Goal: Task Accomplishment & Management: Complete application form

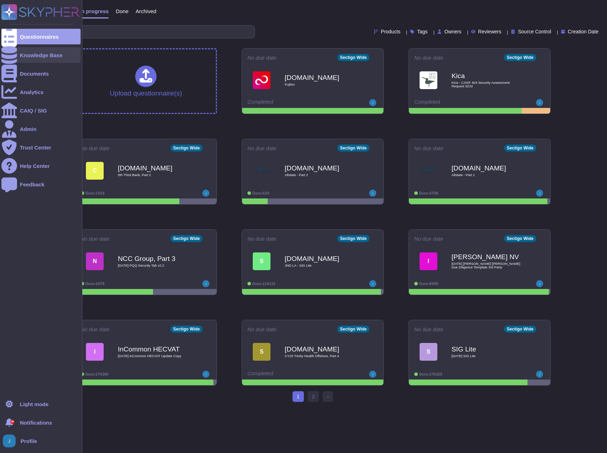
click at [39, 54] on div "Knowledge Base" at bounding box center [41, 55] width 43 height 5
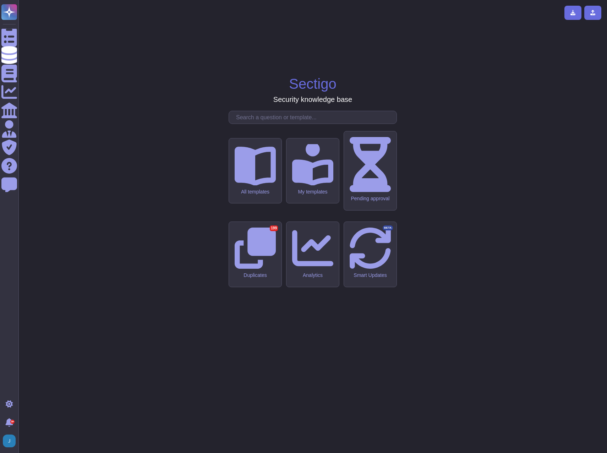
click at [299, 124] on input "text" at bounding box center [315, 117] width 164 height 12
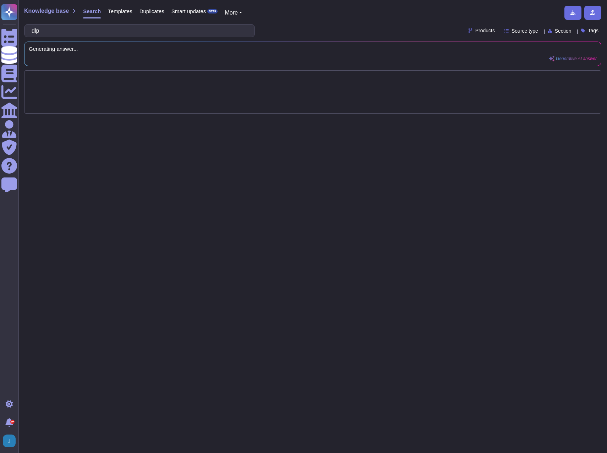
type input "dlp"
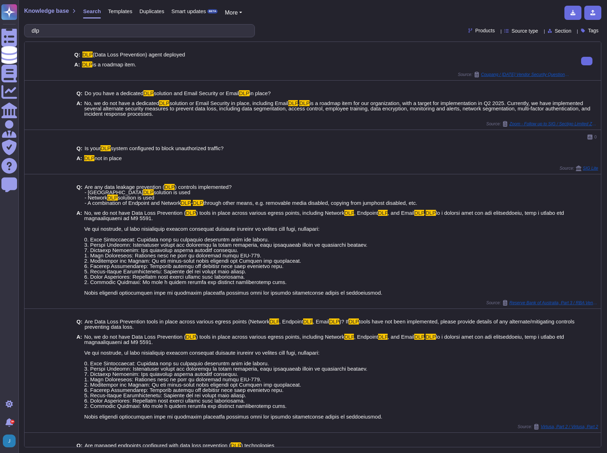
click at [231, 55] on div "Q: DLP (Data Loss Prevention) agent deployed" at bounding box center [322, 54] width 496 height 5
click at [559, 136] on icon at bounding box center [561, 137] width 5 height 5
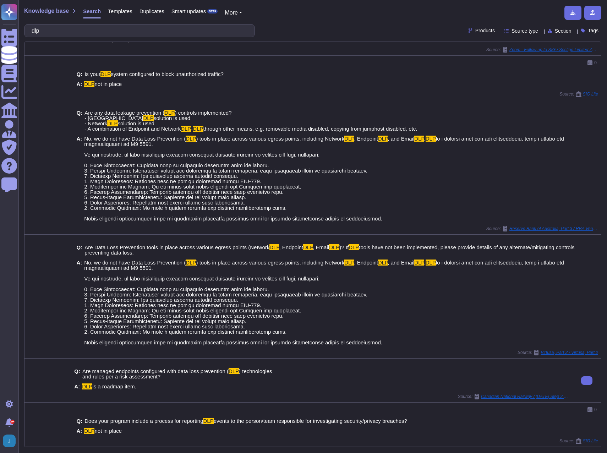
scroll to position [80, 0]
click at [121, 12] on span "Templates" at bounding box center [120, 11] width 24 height 5
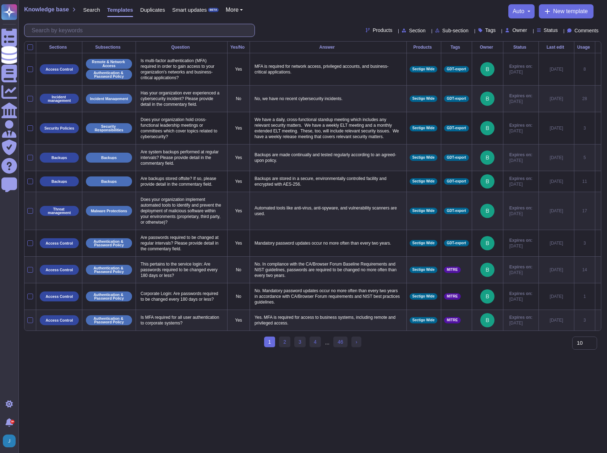
click at [64, 30] on input "text" at bounding box center [141, 30] width 227 height 12
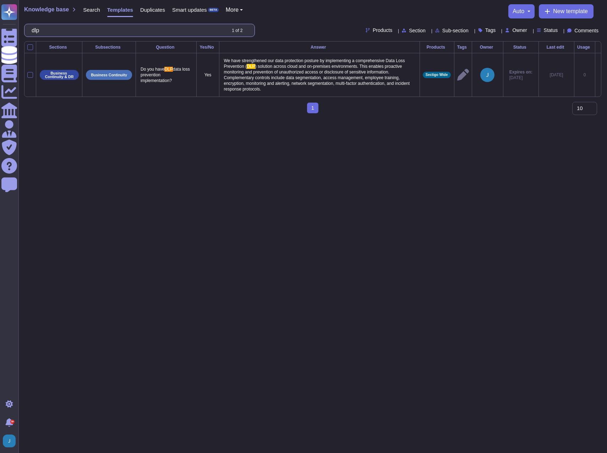
type input "dlp"
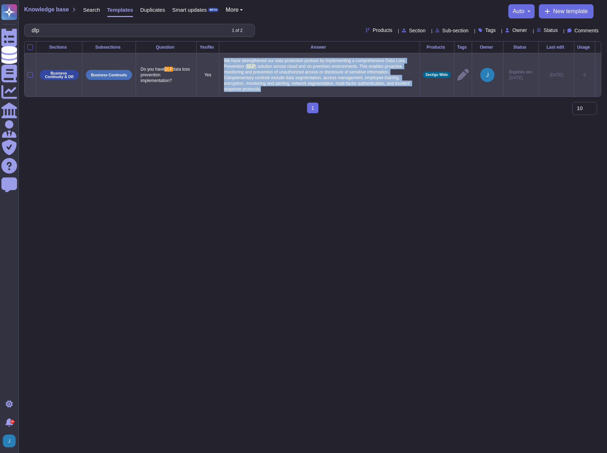
drag, startPoint x: 294, startPoint y: 99, endPoint x: 223, endPoint y: 60, distance: 81.4
click at [223, 60] on td "We have strengthened our data protection posture by implementing a comprehensiv…" at bounding box center [319, 75] width 201 height 44
copy p "We have strengthened our data protection posture by implementing a comprehensiv…"
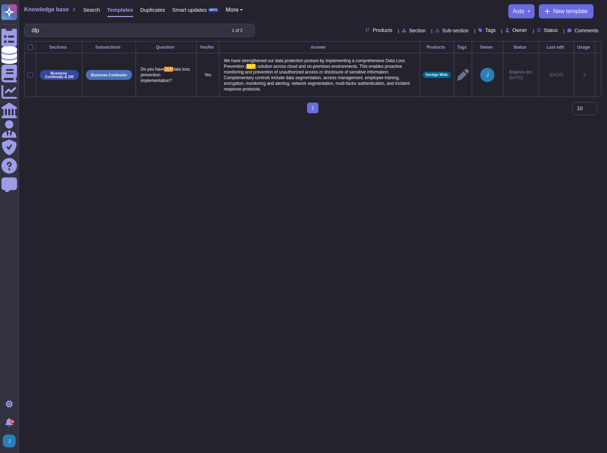
click at [91, 11] on span "Search" at bounding box center [91, 9] width 17 height 5
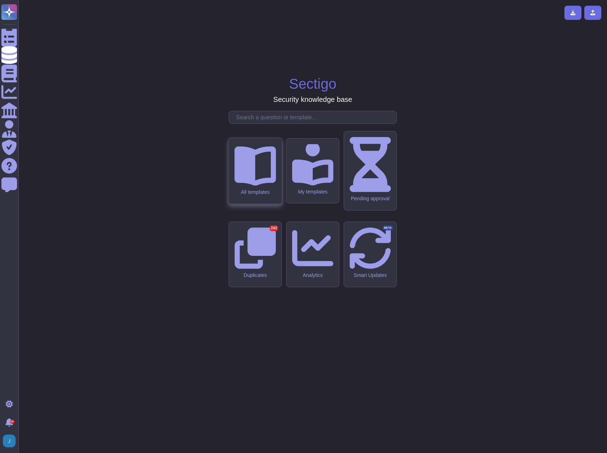
click at [252, 186] on icon at bounding box center [255, 165] width 42 height 39
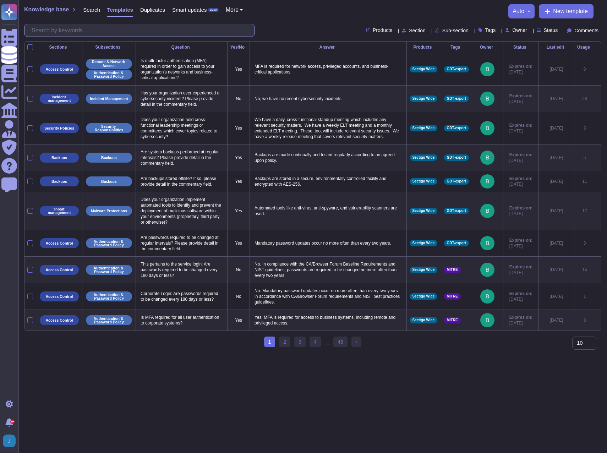
click at [113, 29] on input "text" at bounding box center [141, 30] width 227 height 12
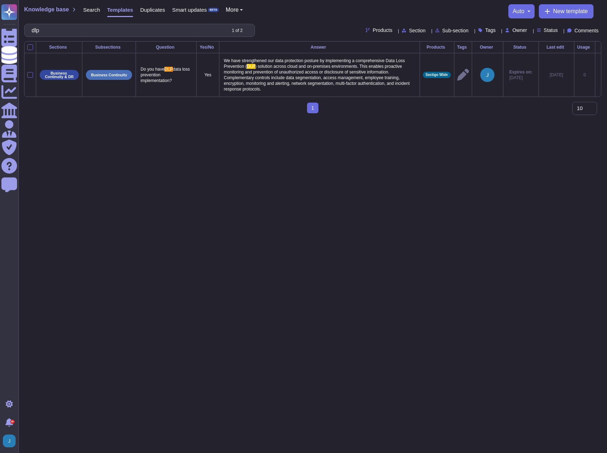
type input "dlp"
click at [85, 10] on span "Search" at bounding box center [91, 9] width 17 height 5
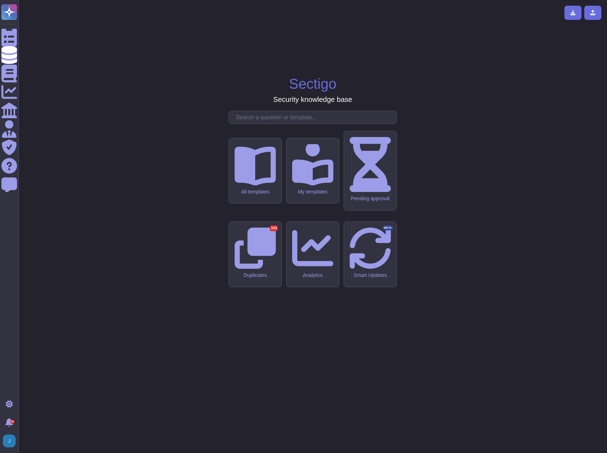
click at [268, 124] on input "text" at bounding box center [315, 117] width 164 height 12
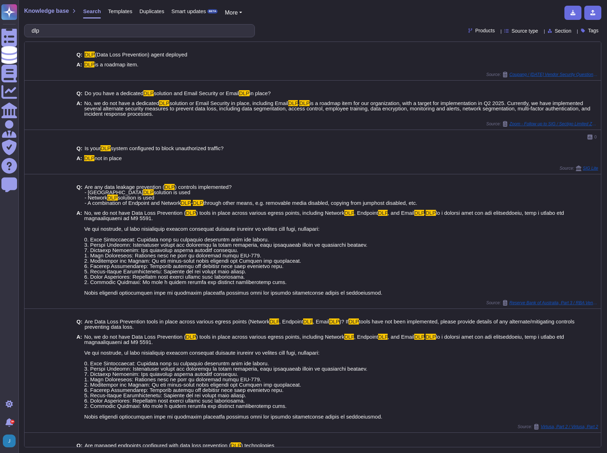
type input "dlp"
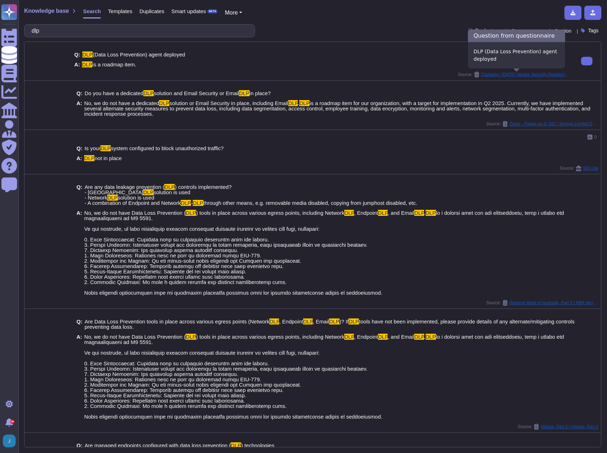
click at [513, 73] on span "Coupang / [DATE] Vendor Security Questionnaire Eng 2.0" at bounding box center [525, 74] width 89 height 4
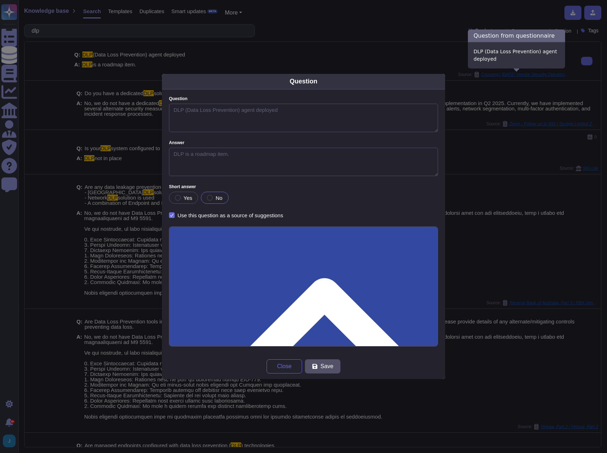
type textarea "DLP (Data Loss Prevention) agent deployed"
type textarea "DLP is a roadmap item."
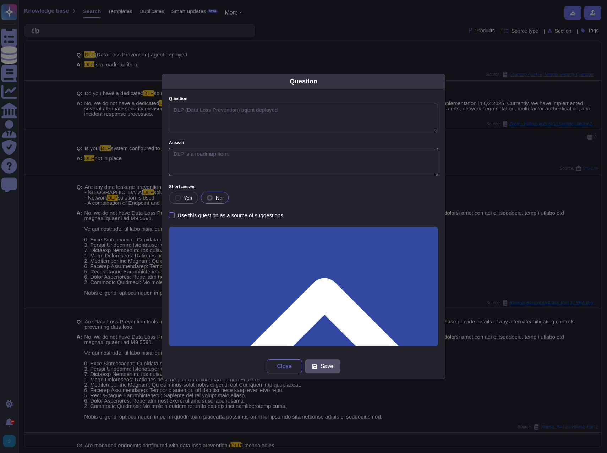
click at [251, 158] on textarea "DLP is a roadmap item." at bounding box center [303, 162] width 269 height 28
click at [177, 199] on div at bounding box center [178, 198] width 6 height 6
click at [218, 198] on span "No" at bounding box center [219, 198] width 7 height 6
click at [281, 108] on textarea "DLP (Data Loss Prevention) agent deployed" at bounding box center [303, 118] width 269 height 28
drag, startPoint x: 281, startPoint y: 108, endPoint x: 284, endPoint y: 111, distance: 4.3
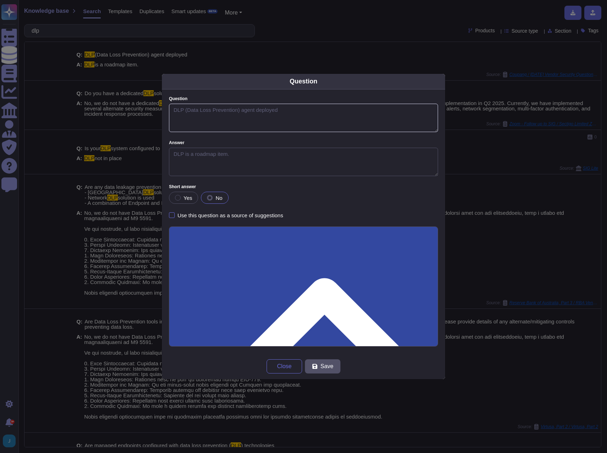
click at [284, 109] on textarea "DLP (Data Loss Prevention) agent deployed" at bounding box center [303, 118] width 269 height 28
click at [284, 114] on textarea "DLP (Data Loss Prevention) agent deployed" at bounding box center [303, 118] width 269 height 28
click at [240, 162] on textarea "DLP is a roadmap item." at bounding box center [303, 162] width 269 height 28
click at [238, 154] on textarea "DLP is a roadmap item." at bounding box center [303, 162] width 269 height 28
click at [222, 111] on textarea "DLP (Data Loss Prevention) agent deployed" at bounding box center [303, 118] width 269 height 28
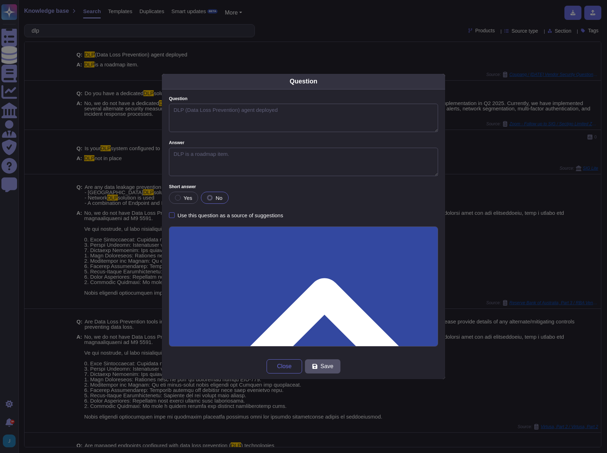
click at [177, 215] on label "Use this question as a source of suggestions" at bounding box center [226, 215] width 114 height 6
click at [0, 0] on input "Use this question as a source of suggestions" at bounding box center [0, 0] width 0 height 0
click at [194, 156] on textarea "DLP is a roadmap item." at bounding box center [303, 162] width 269 height 28
click at [193, 154] on textarea "DLP is a roadmap item." at bounding box center [303, 162] width 269 height 28
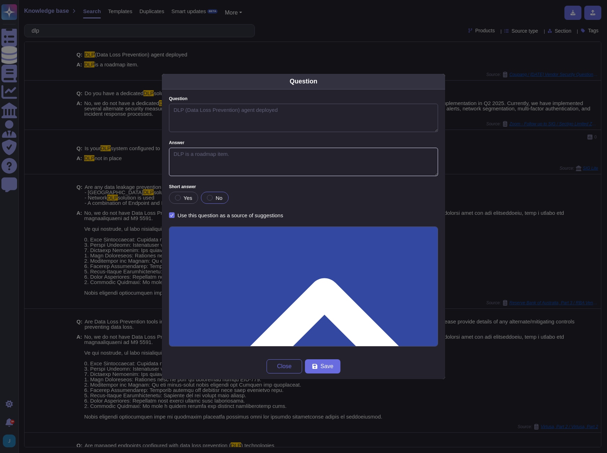
click at [193, 154] on textarea "DLP is a roadmap item." at bounding box center [303, 162] width 269 height 28
click at [264, 159] on textarea "DLP is a roadmap item." at bounding box center [303, 162] width 269 height 28
click at [173, 220] on div "Question DLP (Data Loss Prevention) agent deployed Answer DLP is a roadmap item…" at bounding box center [303, 221] width 283 height 264
click at [174, 215] on div at bounding box center [172, 215] width 6 height 6
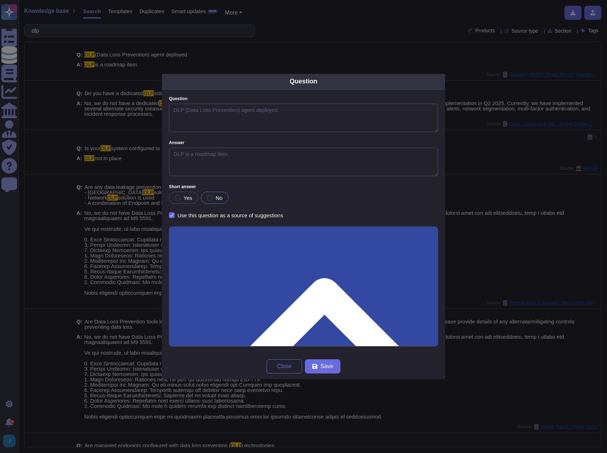
click at [0, 0] on input "Use this question as a source of suggestions" at bounding box center [0, 0] width 0 height 0
click at [280, 366] on span "Close" at bounding box center [284, 367] width 15 height 6
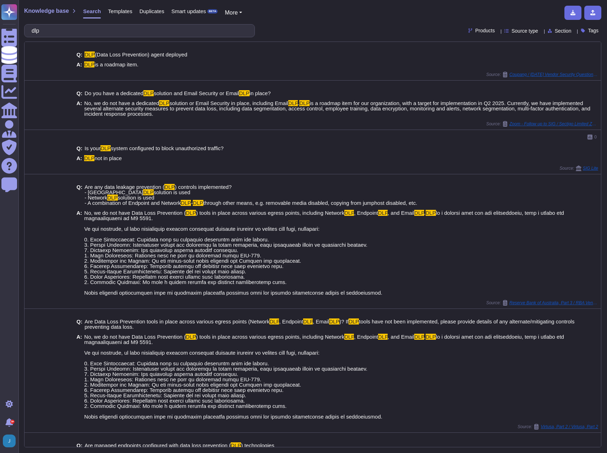
click at [514, 28] on span "Source type" at bounding box center [525, 30] width 27 height 5
click at [509, 88] on div "Standard questionnaires" at bounding box center [540, 84] width 64 height 16
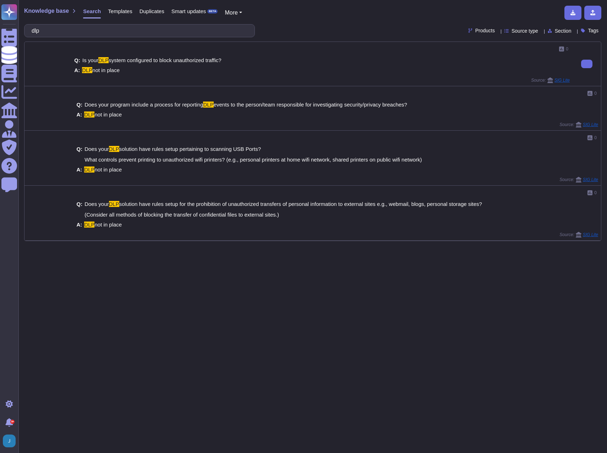
click at [383, 54] on div "Q: Is your DLP system configured to block unauthorized traffic? A: DLP not in p…" at bounding box center [322, 65] width 496 height 24
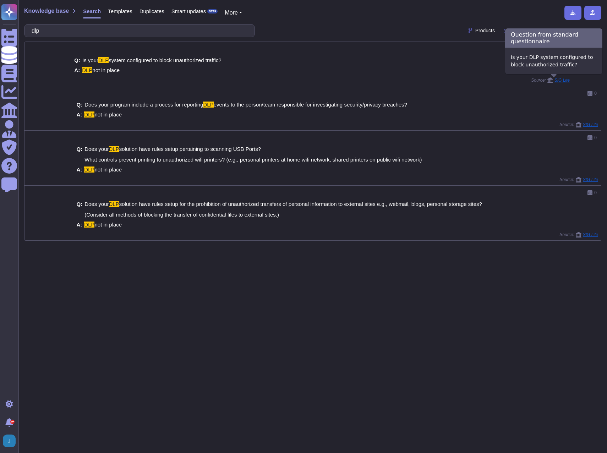
click at [560, 80] on span "SIG Lite" at bounding box center [562, 80] width 15 height 4
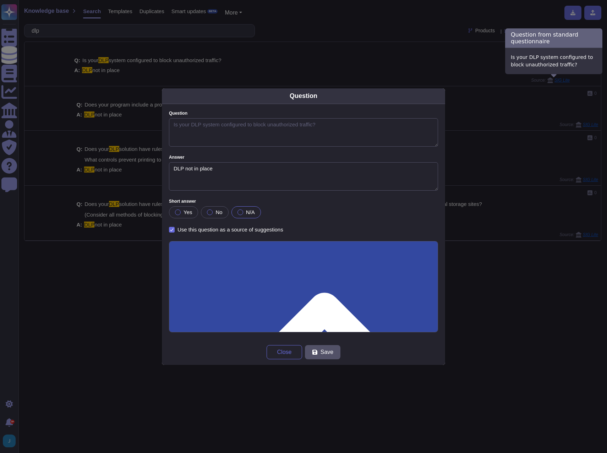
type textarea "Is your DLP system configured to block unauthorized traffic?"
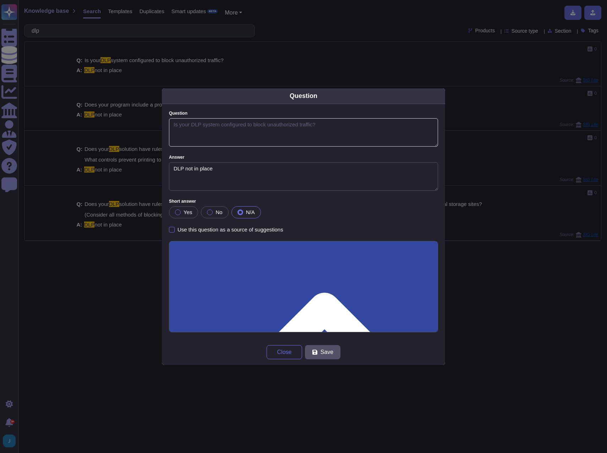
click at [271, 126] on textarea "Is your DLP system configured to block unauthorized traffic?" at bounding box center [303, 132] width 269 height 28
click at [178, 230] on div "Use this question as a source of suggestions" at bounding box center [231, 229] width 106 height 5
click at [0, 0] on input "Use this question as a source of suggestions" at bounding box center [0, 0] width 0 height 0
click at [222, 151] on div "Question Is your DLP system configured to block unauthorized traffic? Answer DL…" at bounding box center [303, 171] width 269 height 121
drag, startPoint x: 222, startPoint y: 168, endPoint x: 146, endPoint y: 161, distance: 75.7
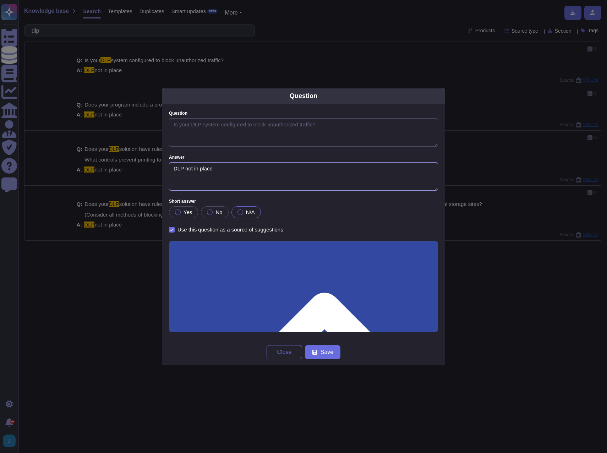
click at [146, 161] on div "Question Question Is your DLP system configured to block unauthorized traffic? …" at bounding box center [303, 226] width 607 height 453
paste textarea "We have strengthened our data protection posture by implementing a comprehensiv…"
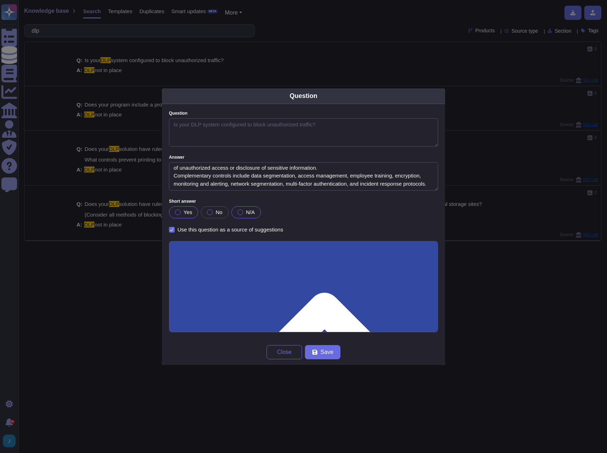
type textarea "We have strengthened our data protection posture by implementing a comprehensiv…"
click at [178, 213] on div at bounding box center [178, 213] width 6 height 6
click at [178, 211] on div at bounding box center [178, 213] width 6 height 6
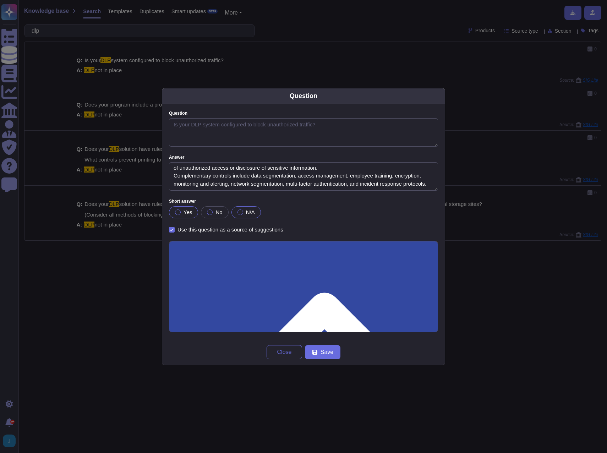
click at [178, 211] on div at bounding box center [178, 213] width 6 height 6
click at [180, 215] on label "Yes" at bounding box center [183, 213] width 17 height 6
click at [326, 357] on button "Save" at bounding box center [323, 352] width 36 height 14
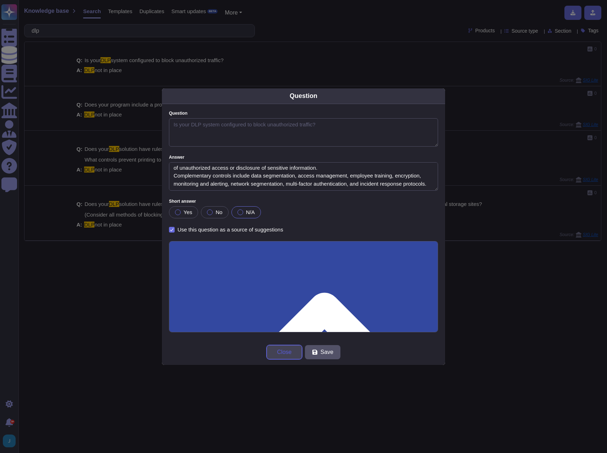
click at [283, 349] on span "Close" at bounding box center [284, 352] width 15 height 6
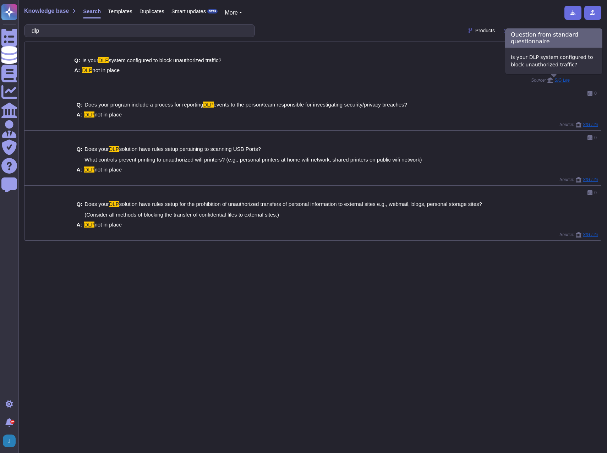
click at [557, 81] on span "SIG Lite" at bounding box center [562, 80] width 15 height 4
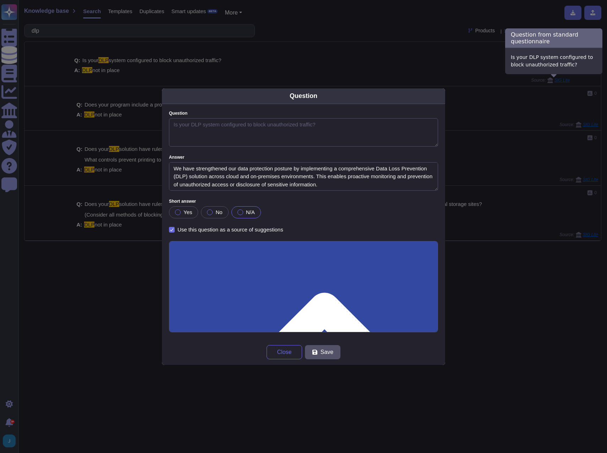
type textarea "Is your DLP system configured to block unauthorized traffic?"
type textarea "We have strengthened our data protection posture by implementing a comprehensiv…"
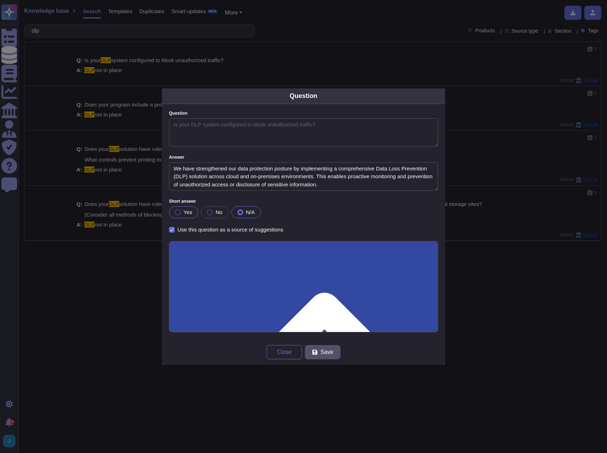
click at [179, 210] on div at bounding box center [178, 213] width 6 height 6
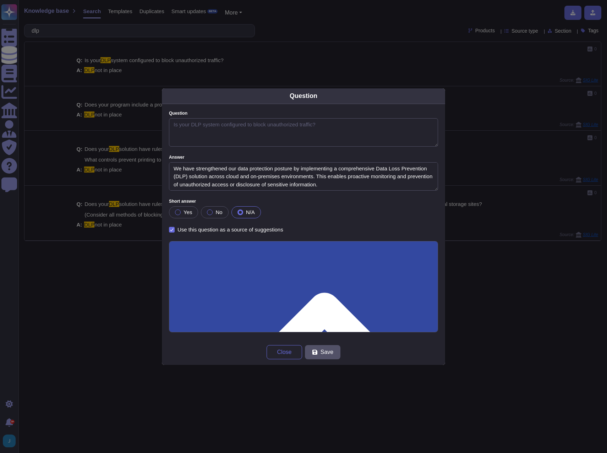
click at [0, 0] on input "Use this questionnaire as a source of suggestions" at bounding box center [0, 0] width 0 height 0
click at [335, 349] on button "Save" at bounding box center [323, 352] width 36 height 14
click at [527, 128] on div "Question Question Is your DLP system configured to block unauthorized traffic? …" at bounding box center [303, 226] width 607 height 453
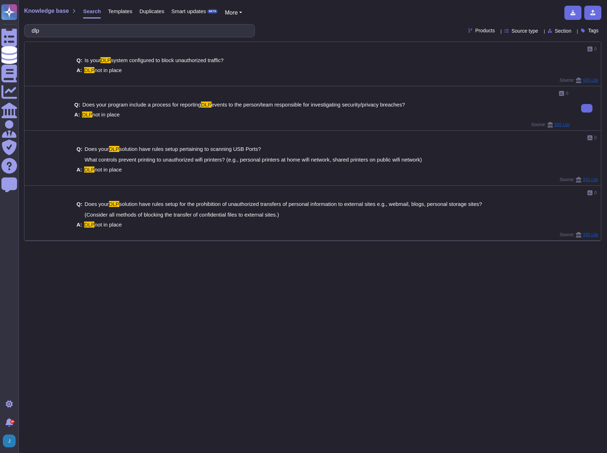
click at [551, 124] on div "0 Q: Does your program include a process for reporting DLP events to the person…" at bounding box center [322, 108] width 496 height 38
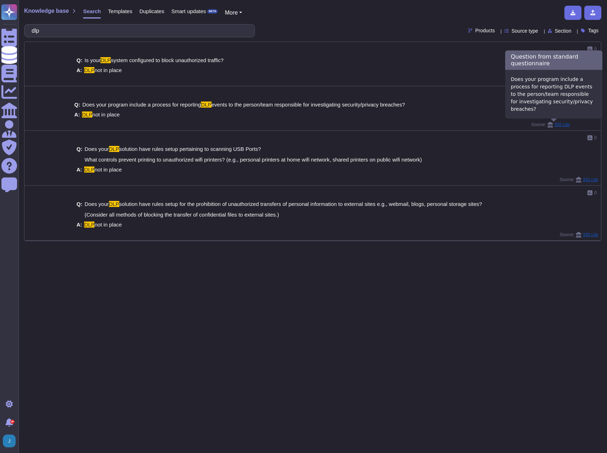
click at [555, 124] on span "SIG Lite" at bounding box center [562, 125] width 15 height 4
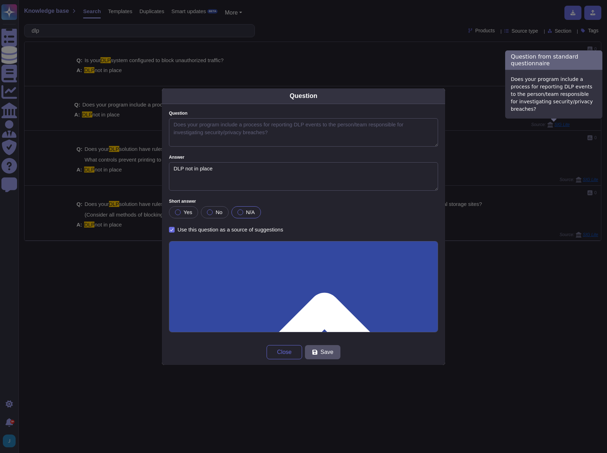
type textarea "Does your program include a process for reporting DLP events to the person/team…"
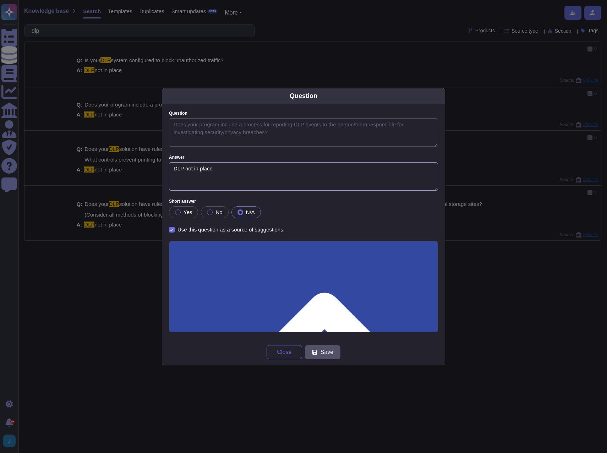
drag, startPoint x: 235, startPoint y: 169, endPoint x: 28, endPoint y: 144, distance: 208.2
click at [28, 144] on div "Question Question Does your program include a process for reporting DLP events …" at bounding box center [303, 226] width 607 height 453
paste textarea "We have strengthened our data protection posture by implementing a comprehensiv…"
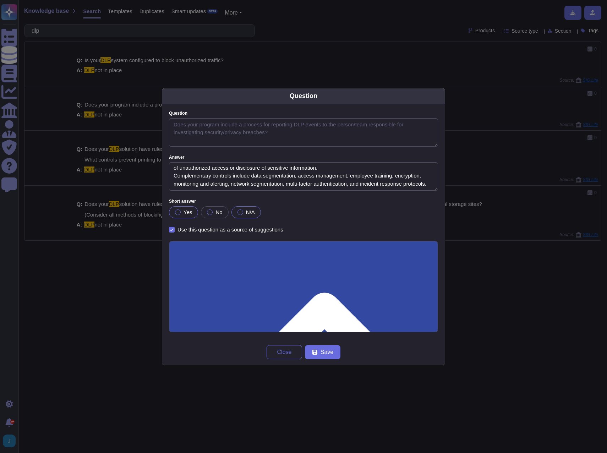
type textarea "We have strengthened our data protection posture by implementing a comprehensiv…"
click at [177, 213] on div at bounding box center [178, 213] width 6 height 6
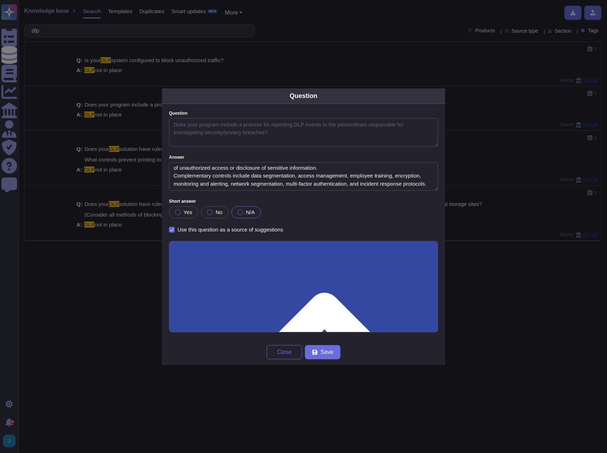
click at [254, 211] on span "N/A" at bounding box center [250, 212] width 9 height 6
click at [333, 356] on button "Save" at bounding box center [323, 352] width 36 height 14
click at [301, 359] on div "Close Save" at bounding box center [303, 353] width 283 height 26
click at [295, 356] on button "Close" at bounding box center [285, 352] width 36 height 14
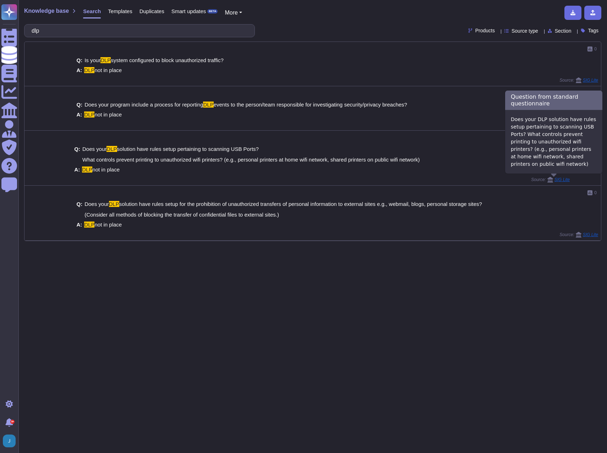
click at [559, 181] on span "SIG Lite" at bounding box center [562, 180] width 15 height 4
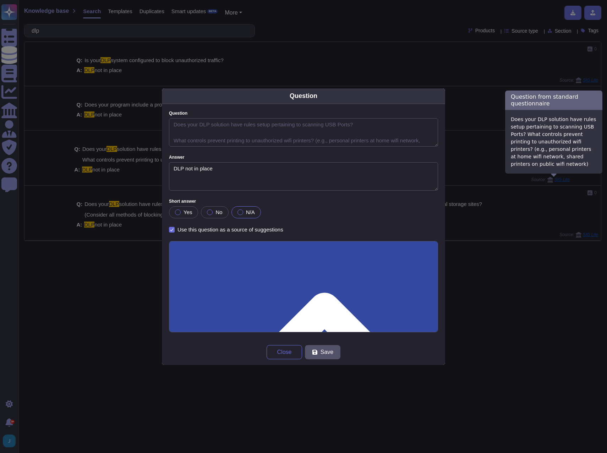
type textarea "Does your DLP solution have rules setup pertaining to scanning USB Ports? What …"
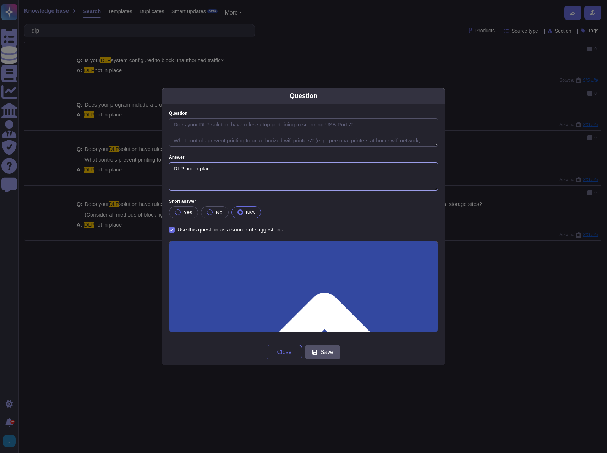
drag, startPoint x: 201, startPoint y: 169, endPoint x: 45, endPoint y: 152, distance: 156.5
click at [45, 152] on div "Question Question Does your DLP solution have rules setup pertaining to scannin…" at bounding box center [303, 226] width 607 height 453
paste textarea "We have strengthened our data protection posture by implementing a comprehensiv…"
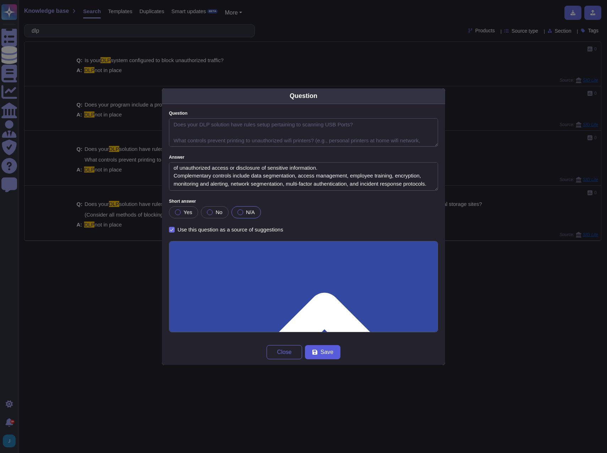
type textarea "We have strengthened our data protection posture by implementing a comprehensiv…"
click at [325, 350] on span "Save" at bounding box center [327, 352] width 13 height 6
click at [535, 226] on div "Question Question Does your DLP solution have rules setup pertaining to scannin…" at bounding box center [303, 226] width 607 height 453
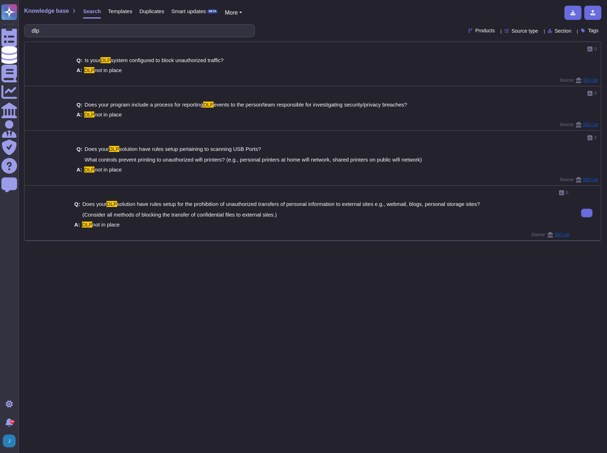
click at [560, 233] on span "SIG Lite" at bounding box center [562, 235] width 15 height 4
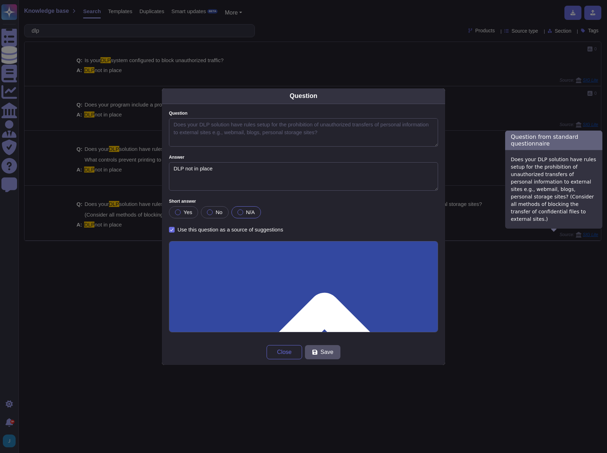
type textarea "Does your DLP solution have rules setup for the prohibition of unauthorized tra…"
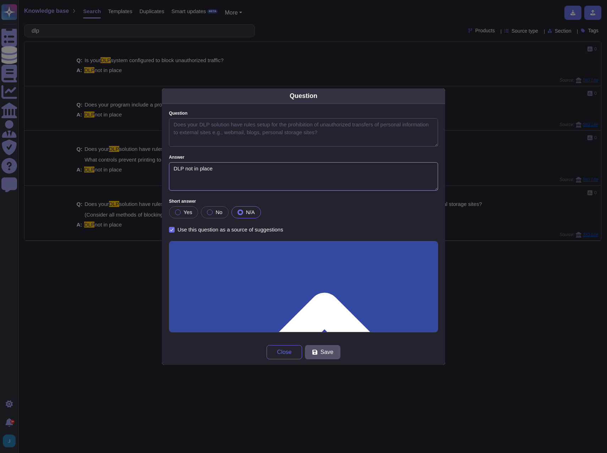
drag, startPoint x: 253, startPoint y: 174, endPoint x: 66, endPoint y: 136, distance: 190.6
click at [66, 136] on div "Question Question Does your DLP solution have rules setup for the prohibition o…" at bounding box center [303, 226] width 607 height 453
paste textarea "We have strengthened our data protection posture by implementing a comprehensiv…"
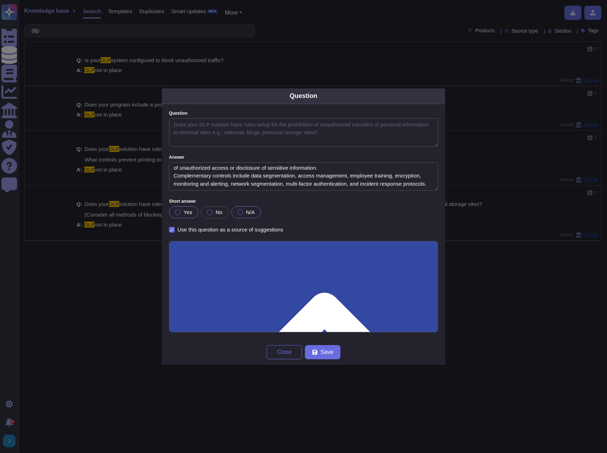
type textarea "We have strengthened our data protection posture by implementing a comprehensiv…"
click at [183, 215] on label "Yes" at bounding box center [183, 213] width 17 height 6
click at [332, 354] on span "Save" at bounding box center [327, 352] width 13 height 6
click at [493, 412] on div "Question Question Does your DLP solution have rules setup for the prohibition o…" at bounding box center [303, 226] width 607 height 453
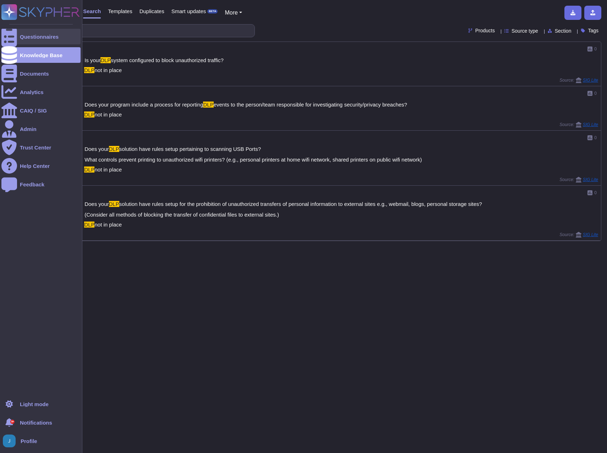
click at [40, 37] on div "Questionnaires" at bounding box center [39, 36] width 39 height 5
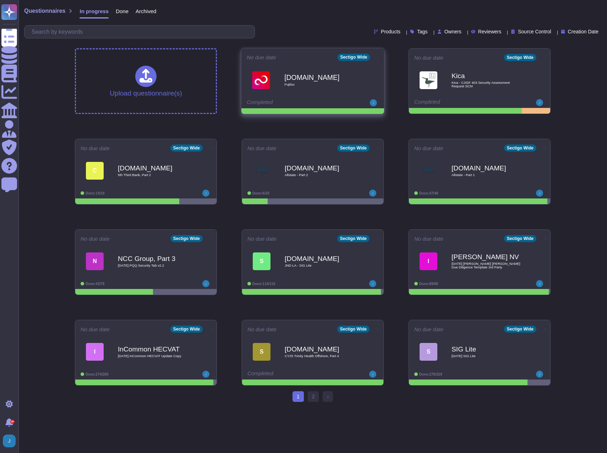
click at [320, 98] on div "[DOMAIN_NAME] Fujitsu" at bounding box center [313, 80] width 132 height 36
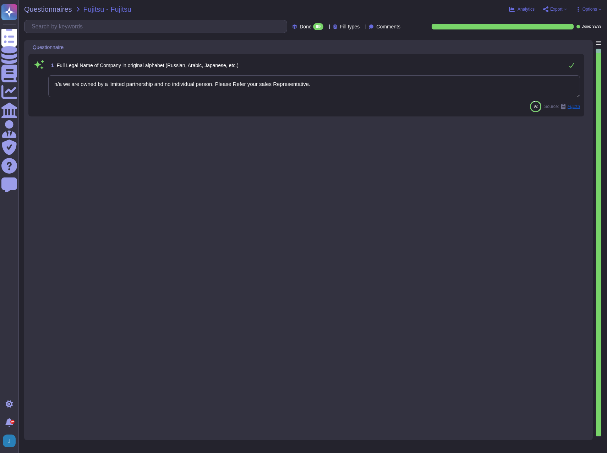
type textarea "n/a we are owned by a limited partnership and no individual person. Please Refe…"
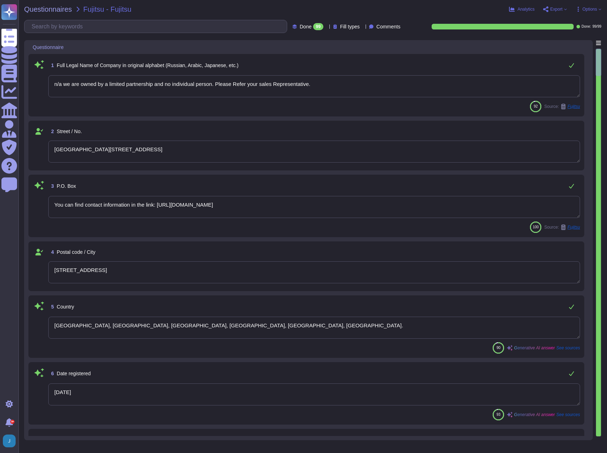
type textarea "[GEOGRAPHIC_DATA][STREET_ADDRESS]"
type textarea "You can find contact information in the link: [URL][DOMAIN_NAME]"
type textarea "[STREET_ADDRESS]"
type textarea "[GEOGRAPHIC_DATA], [GEOGRAPHIC_DATA], [GEOGRAPHIC_DATA], [GEOGRAPHIC_DATA], [GE…"
type textarea "[DATE]"
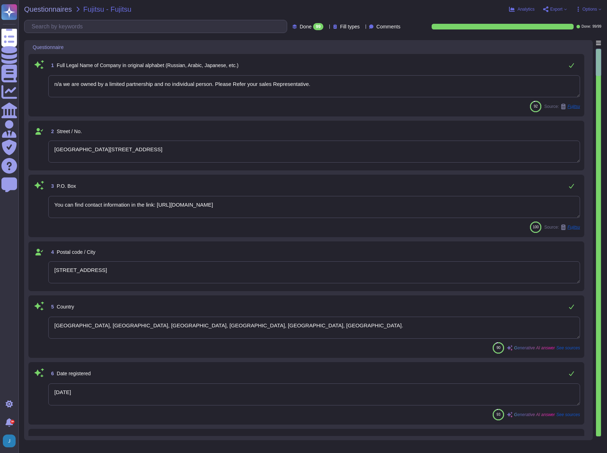
type textarea "220567130"
type textarea "Sectigo is a privately held company structured as a Private Limited company inc…"
type textarea "Sectigo Ltd"
type textarea "[GEOGRAPHIC_DATA][STREET_ADDRESS]"
click at [114, 31] on input "text" at bounding box center [157, 26] width 259 height 12
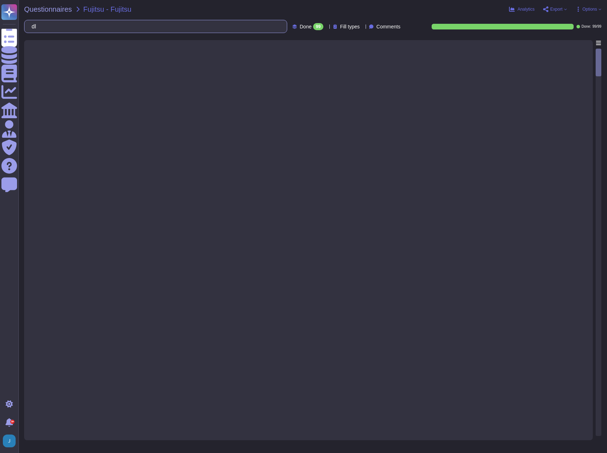
type input "d"
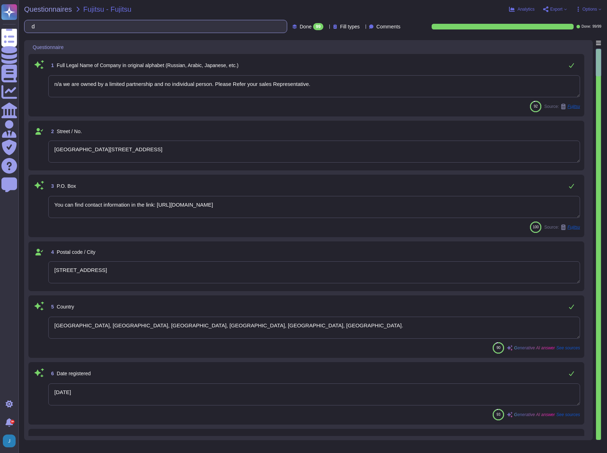
type textarea "n/a we are owned by a limited partnership and no individual person. Please Refe…"
type textarea "[GEOGRAPHIC_DATA][STREET_ADDRESS]"
type textarea "You can find contact information in the link: [URL][DOMAIN_NAME]"
type textarea "[STREET_ADDRESS]"
type textarea "[GEOGRAPHIC_DATA], [GEOGRAPHIC_DATA], [GEOGRAPHIC_DATA], [GEOGRAPHIC_DATA], [GE…"
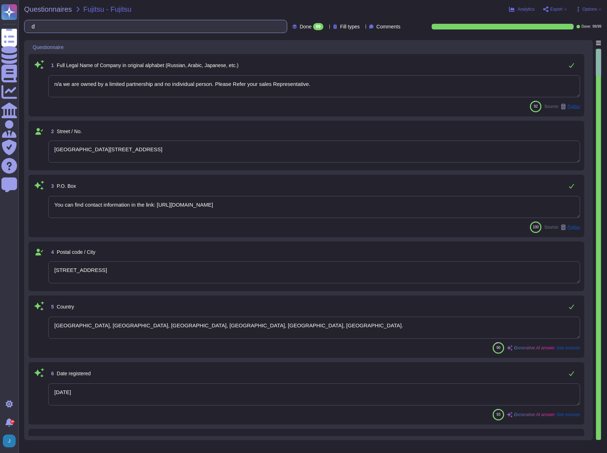
type textarea "[DATE]"
type textarea "220567130"
type textarea "Sectigo is a privately held company structured as a Private Limited company inc…"
type textarea "Sectigo Ltd"
type textarea "[GEOGRAPHIC_DATA][STREET_ADDRESS]"
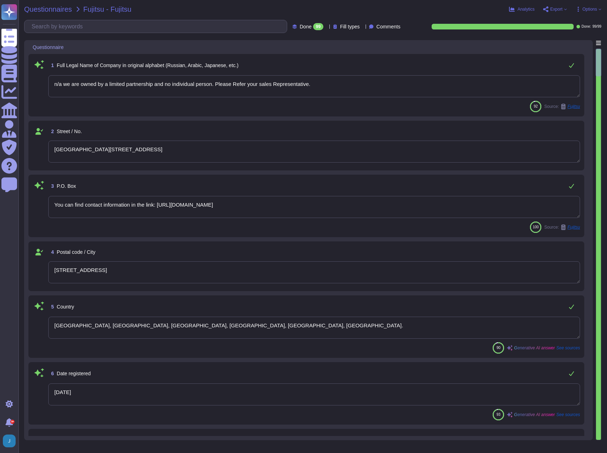
click at [66, 11] on span "Questionnaires" at bounding box center [48, 9] width 48 height 7
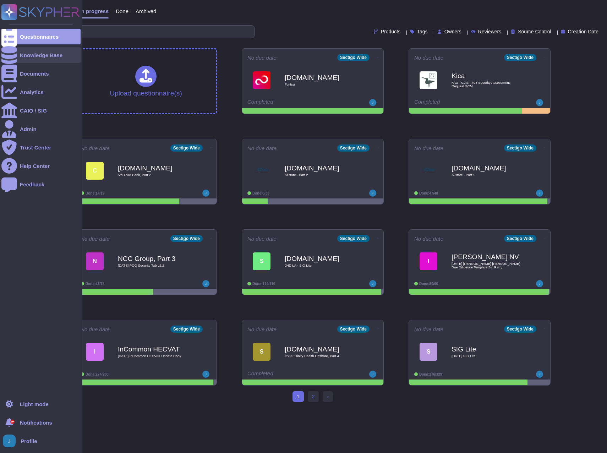
click at [31, 57] on div "Knowledge Base" at bounding box center [41, 55] width 43 height 5
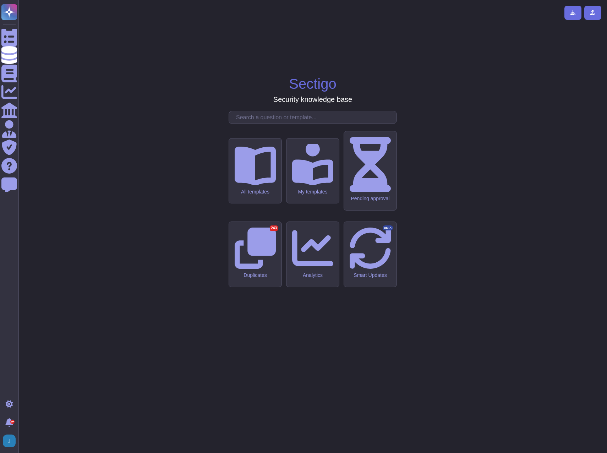
click at [278, 124] on input "text" at bounding box center [315, 117] width 164 height 12
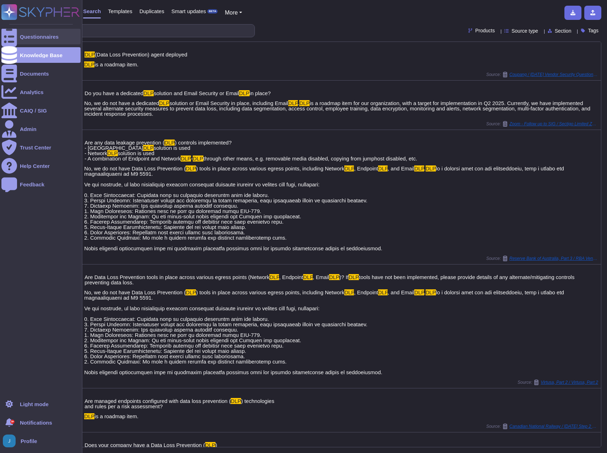
type input "dlp"
click at [25, 35] on div "Questionnaires" at bounding box center [39, 36] width 39 height 5
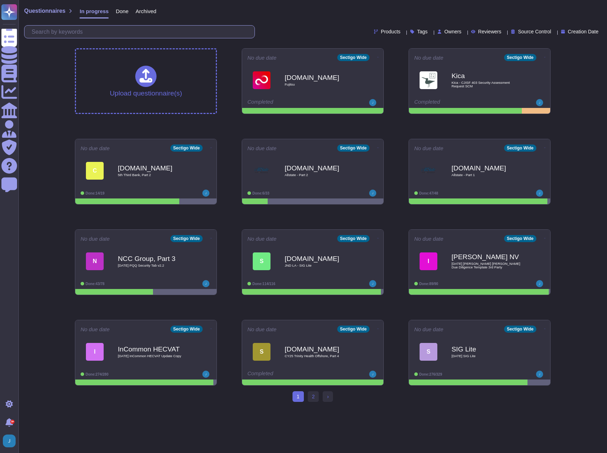
click at [158, 31] on input "text" at bounding box center [141, 32] width 227 height 12
click at [121, 11] on span "Done" at bounding box center [122, 11] width 13 height 5
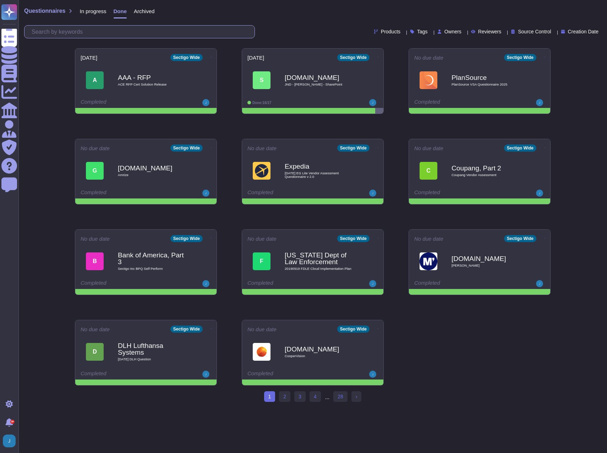
click at [119, 33] on input "text" at bounding box center [141, 32] width 227 height 12
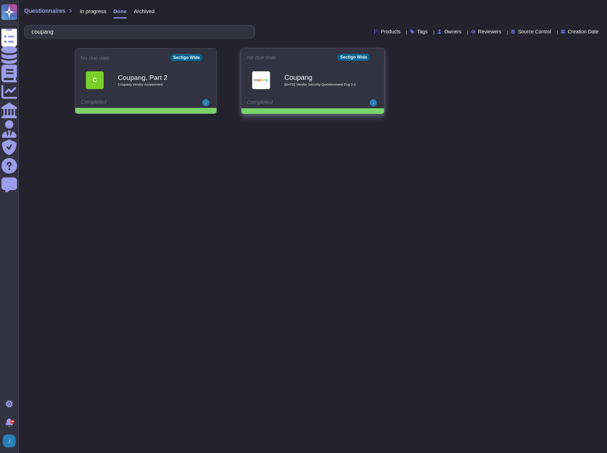
type input "coupang"
click at [307, 74] on b "Coupang" at bounding box center [320, 77] width 72 height 7
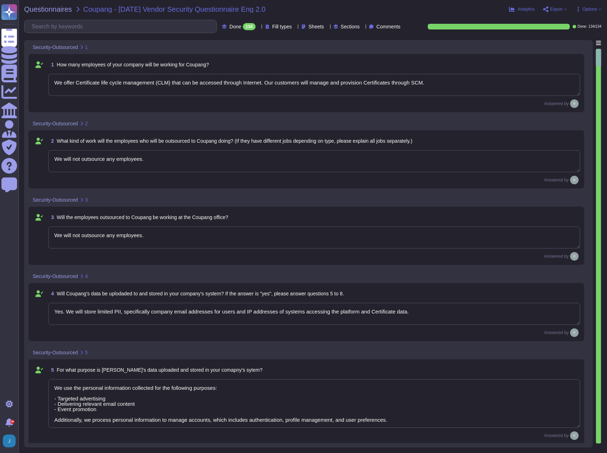
type textarea "We offer Certificate life cycle management (CLM) that can be accessed through I…"
type textarea "We will not outsource any employees."
type textarea "Yes. We will store limited PII, specifically company email addresses for users …"
type textarea "We use the personal information collected for the following purposes: - Targete…"
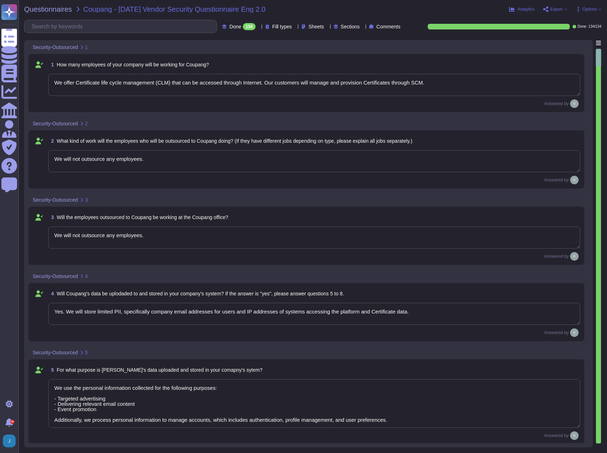
type textarea "Customers input information through our web portal or send it via API."
type textarea "The retention periods for the data collected are not fixed for all types of inf…"
click at [84, 28] on input "text" at bounding box center [122, 26] width 189 height 12
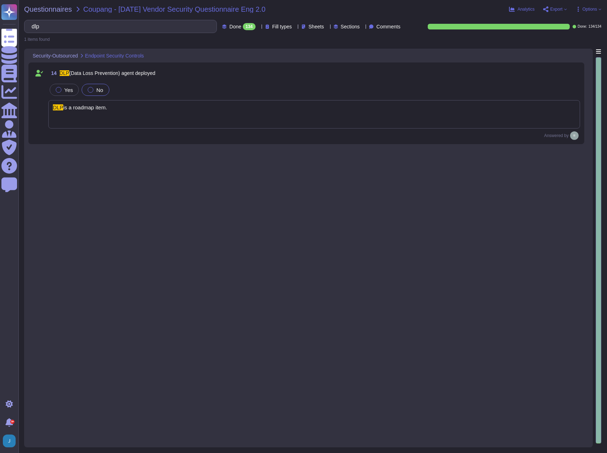
type input "dlp"
click at [291, 88] on div "Yes No" at bounding box center [314, 89] width 532 height 15
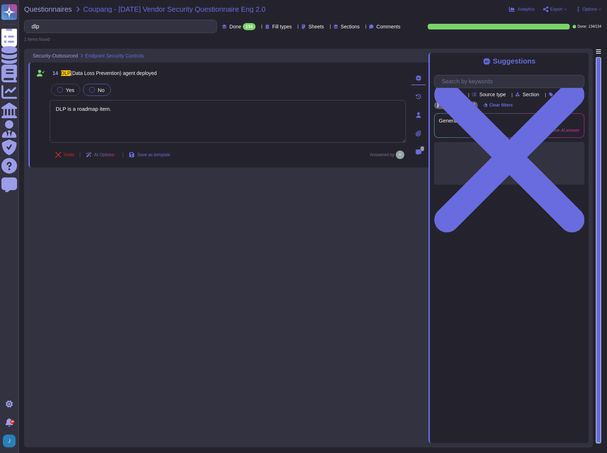
click at [254, 113] on textarea "DLP is a roadmap item." at bounding box center [228, 121] width 356 height 43
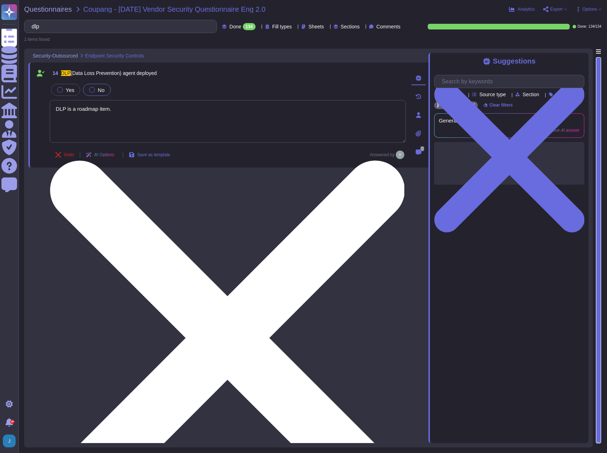
click at [234, 130] on textarea "DLP is a roadmap item." at bounding box center [228, 121] width 356 height 43
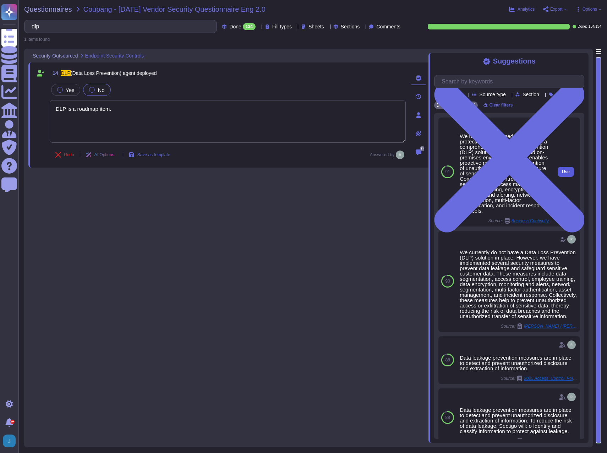
click at [562, 174] on span "Use" at bounding box center [566, 172] width 8 height 4
type textarea "DLP is a roadmap item. We have strengthened our data protection posture by impl…"
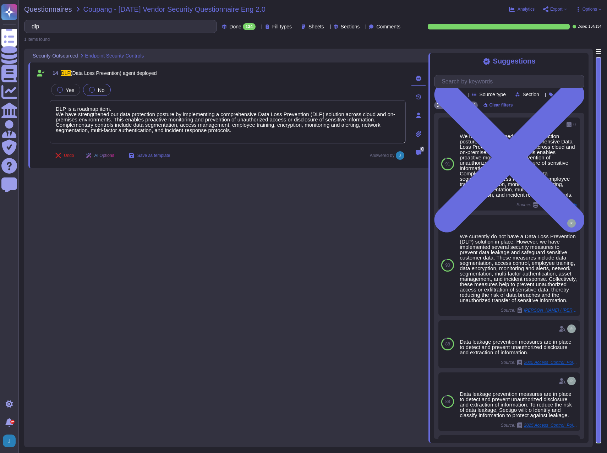
click at [356, 311] on div "14 DLP (Data Loss Prevention) agent deployed Yes No DLP is a roadmap item. We h…" at bounding box center [228, 246] width 400 height 395
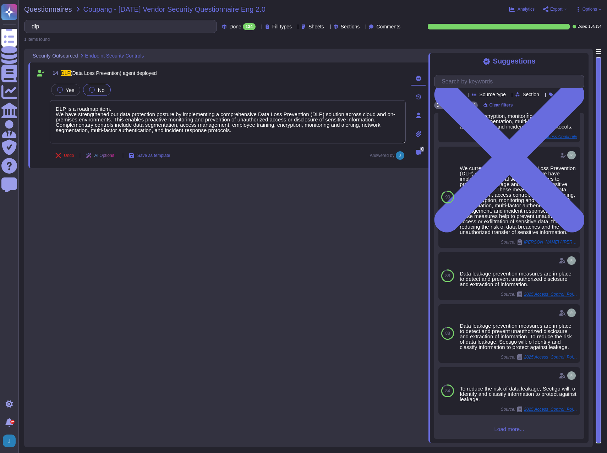
scroll to position [87, 0]
click at [510, 428] on span "Load more..." at bounding box center [509, 429] width 150 height 5
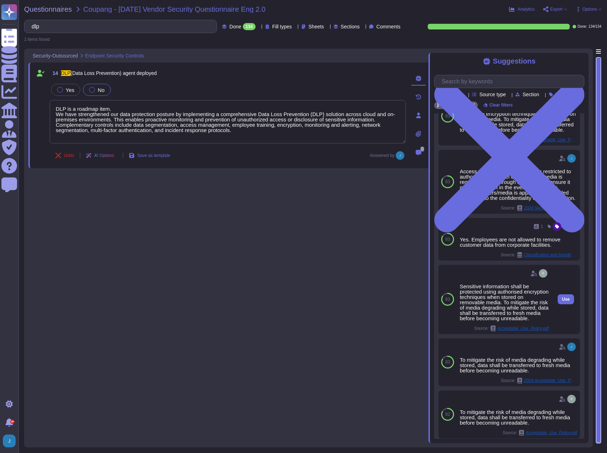
scroll to position [447, 0]
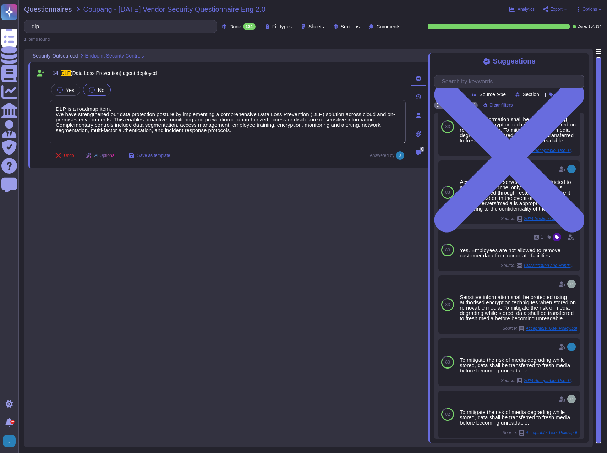
click at [208, 229] on div "14 DLP (Data Loss Prevention) agent deployed Yes No DLP is a roadmap item. We h…" at bounding box center [228, 246] width 400 height 395
click at [62, 87] on label "Yes" at bounding box center [65, 90] width 17 height 6
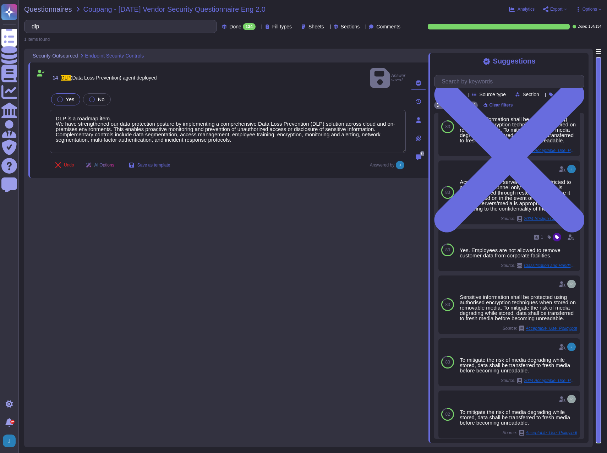
click at [146, 218] on div "14 DLP (Data Loss Prevention) agent deployed Answer saved Yes No DLP is a roadm…" at bounding box center [228, 246] width 400 height 395
click at [45, 9] on span "Questionnaires" at bounding box center [48, 9] width 48 height 7
